Goal: Find specific page/section: Find specific page/section

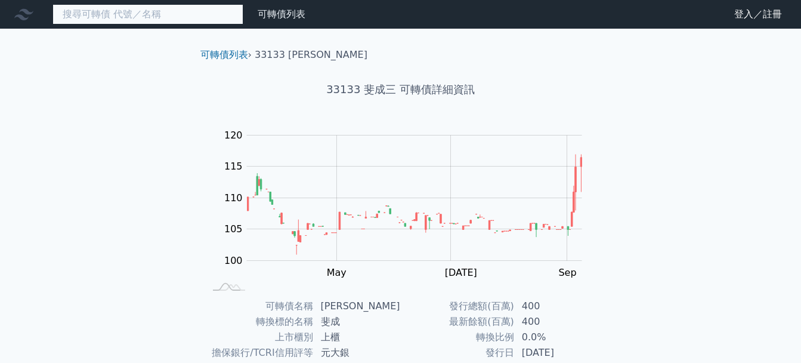
click at [162, 17] on input at bounding box center [148, 14] width 191 height 20
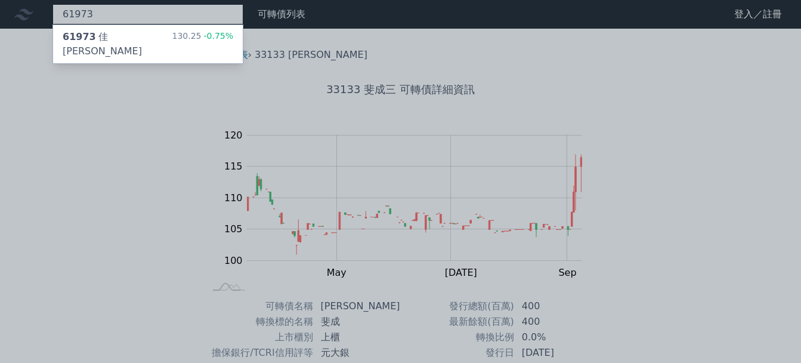
type input "61973"
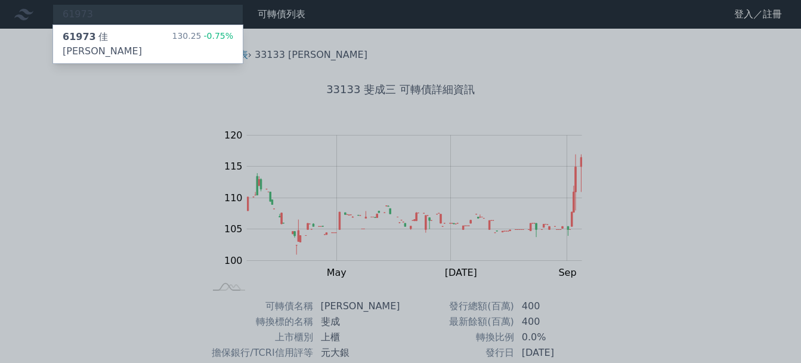
click at [156, 38] on div "61973 [PERSON_NAME][PERSON_NAME]三 130.25 -0.75%" at bounding box center [148, 44] width 190 height 38
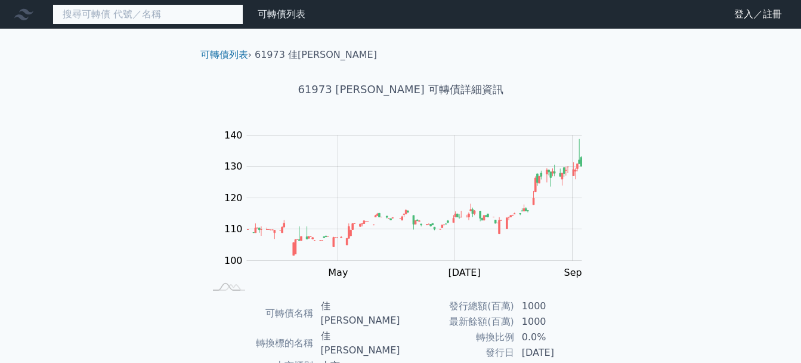
click at [168, 11] on input at bounding box center [148, 14] width 191 height 20
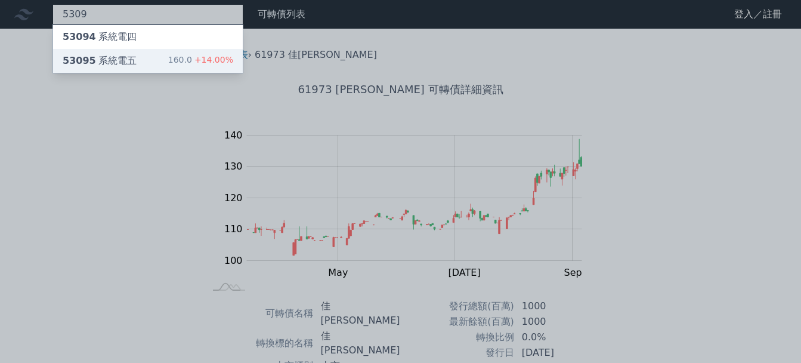
type input "5309"
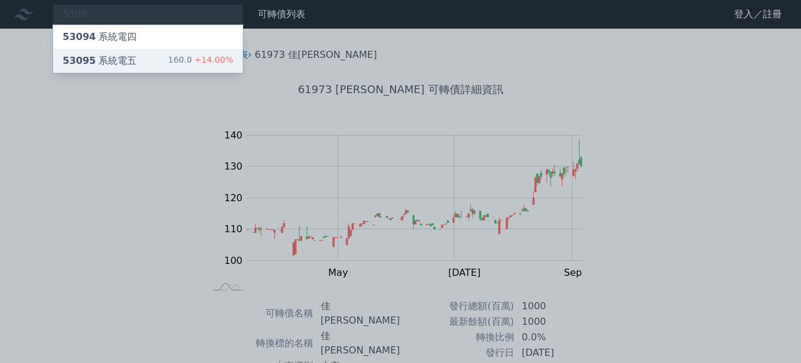
click at [143, 60] on div "53095 系統電五 160.0 +14.00%" at bounding box center [148, 61] width 190 height 24
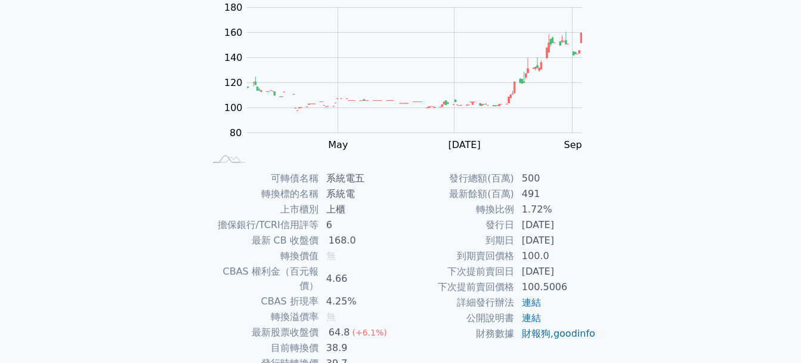
scroll to position [70, 0]
